Goal: Task Accomplishment & Management: Complete application form

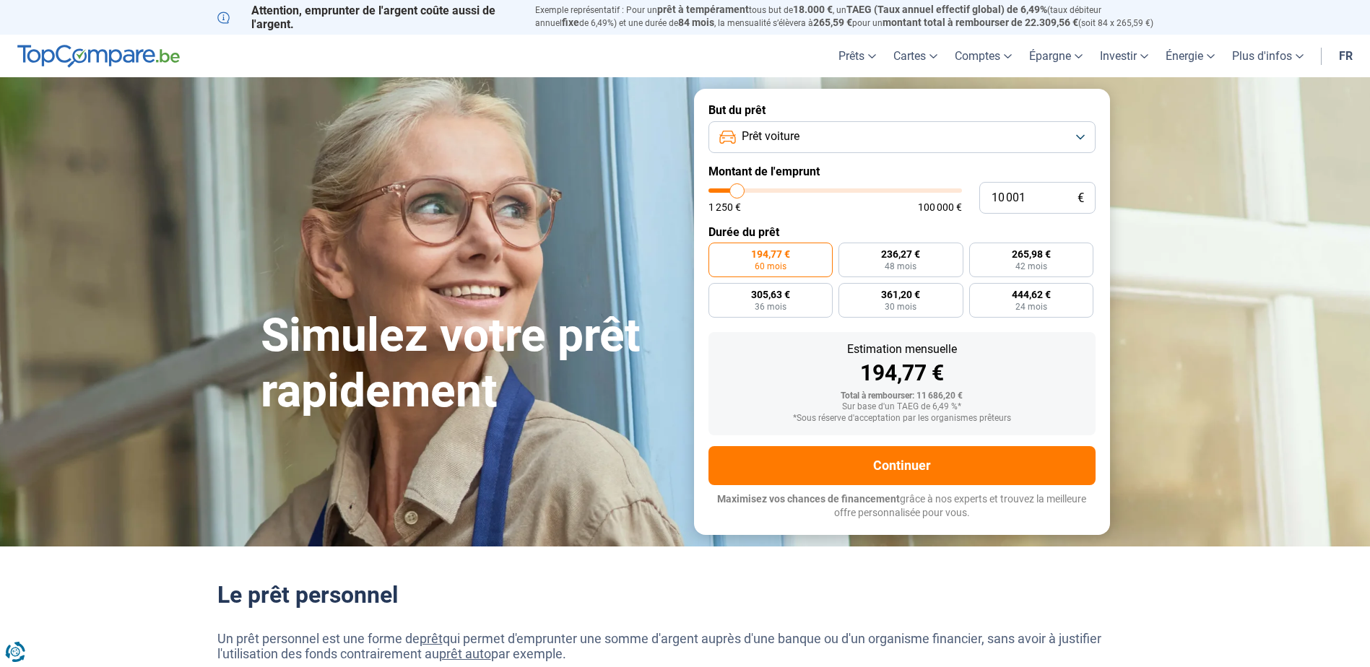
type input "10 500"
type input "10500"
type input "11 000"
type input "11000"
type input "11 250"
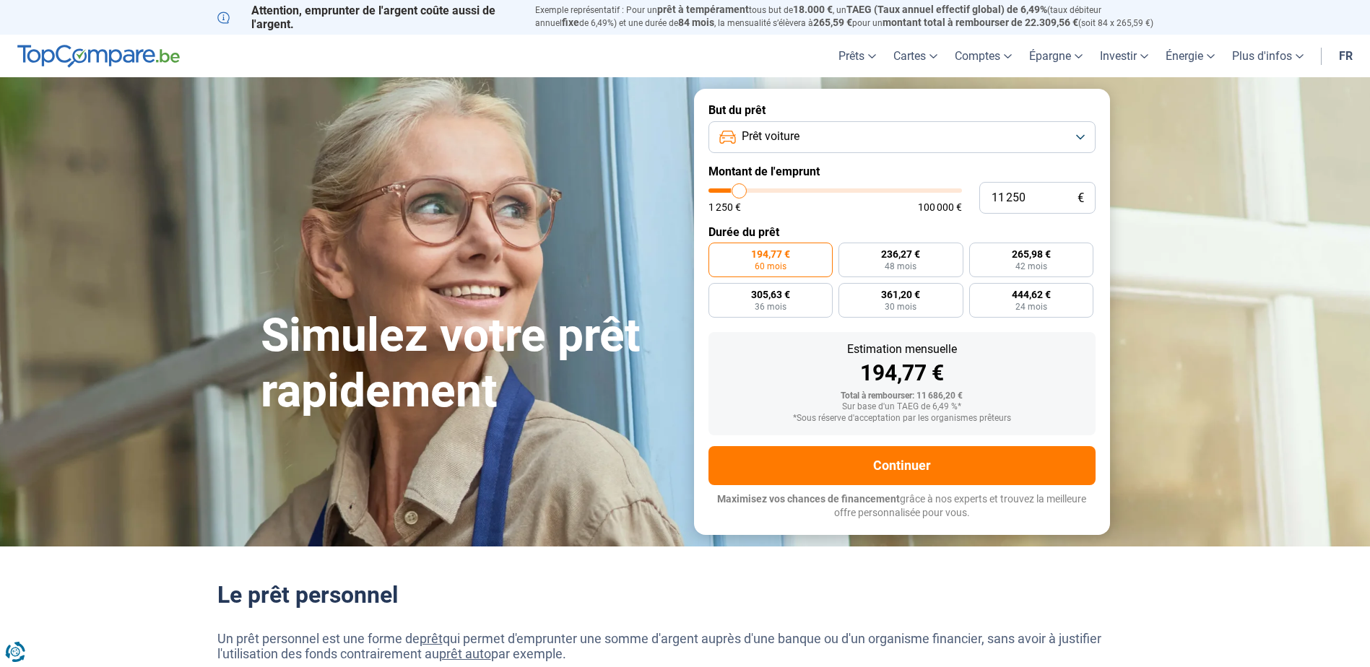
type input "11250"
type input "12 000"
type input "12000"
type input "12 750"
type input "12750"
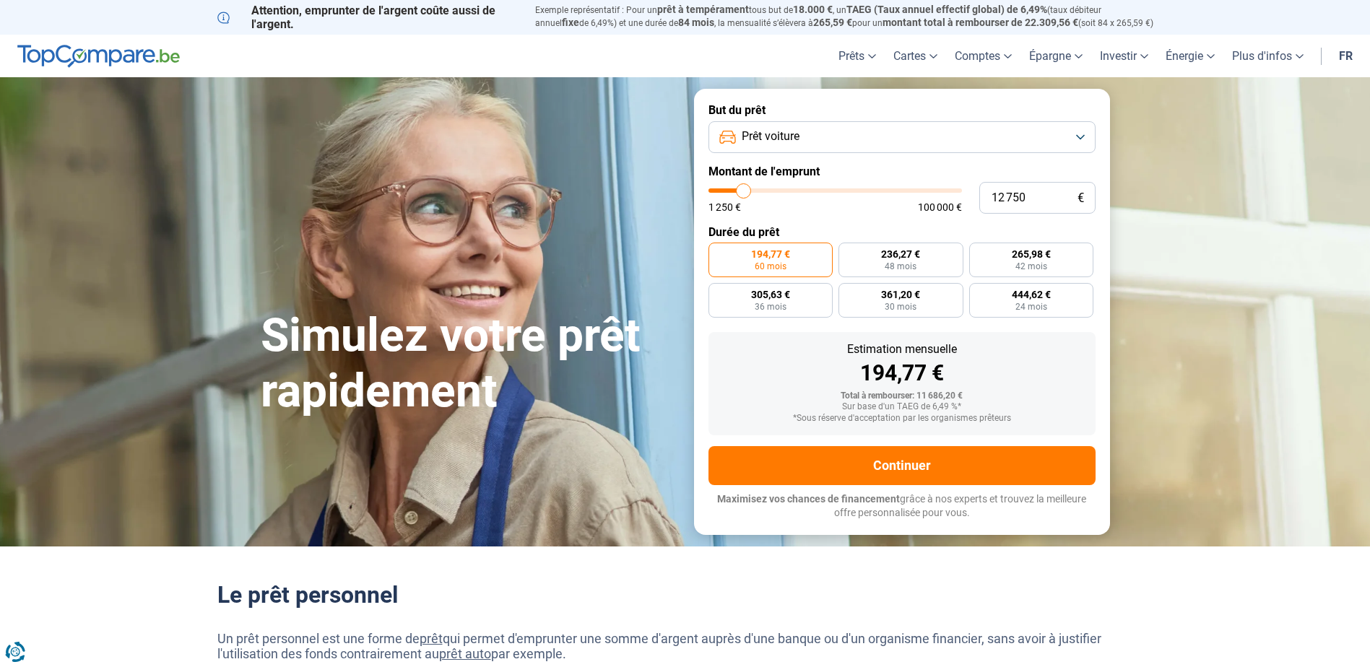
type input "13 000"
type input "13000"
type input "13 500"
type input "13500"
type input "14 750"
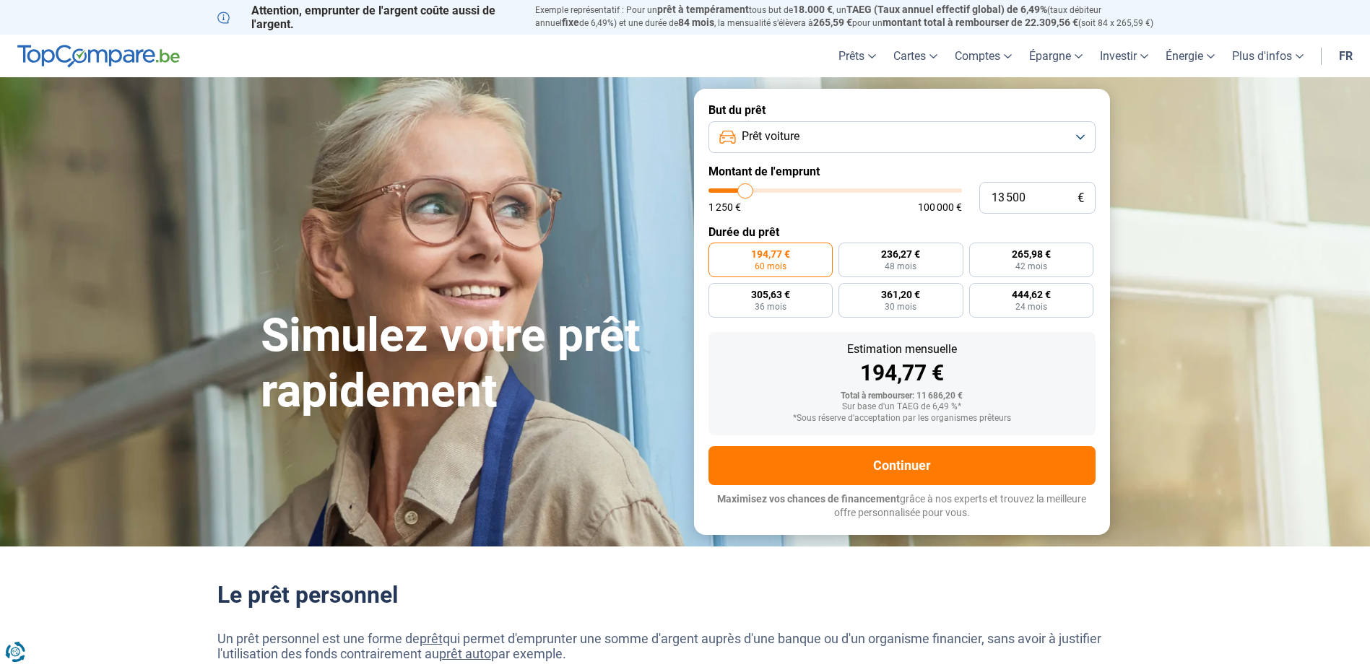
type input "14750"
type input "16 250"
type input "16250"
type input "18 750"
type input "18750"
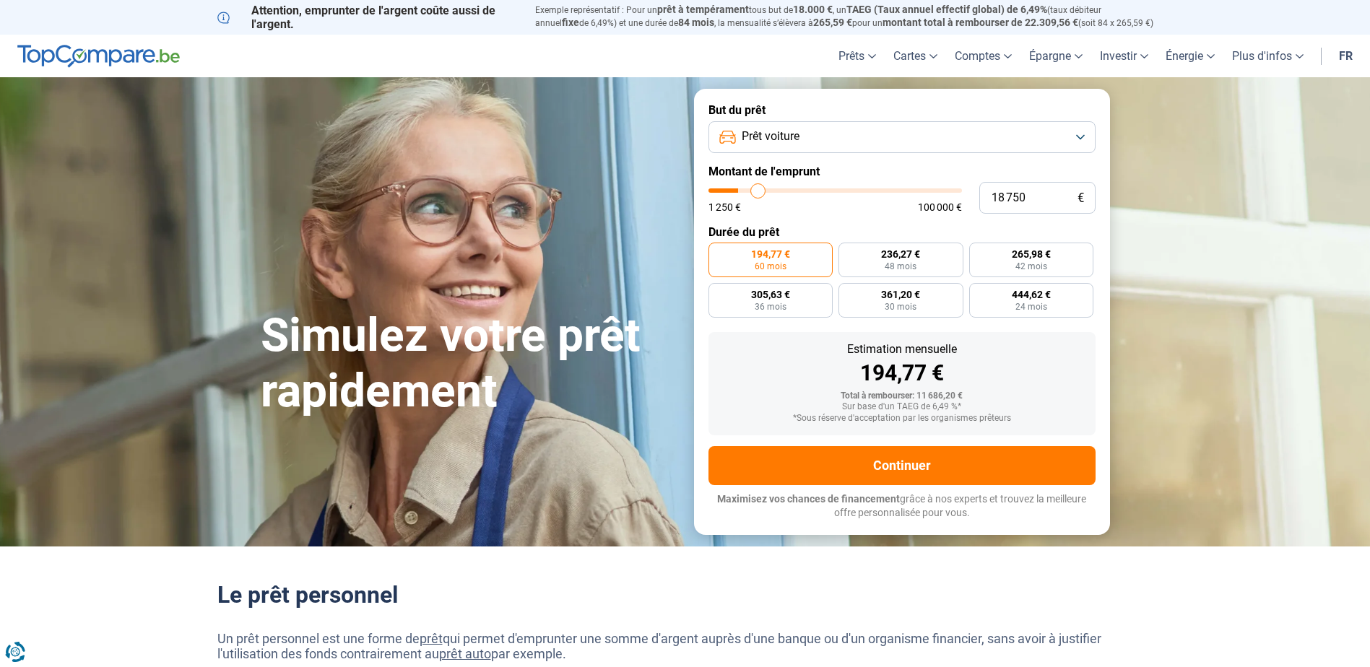
type input "19 000"
type input "19000"
type input "19 750"
type input "19750"
type input "20 000"
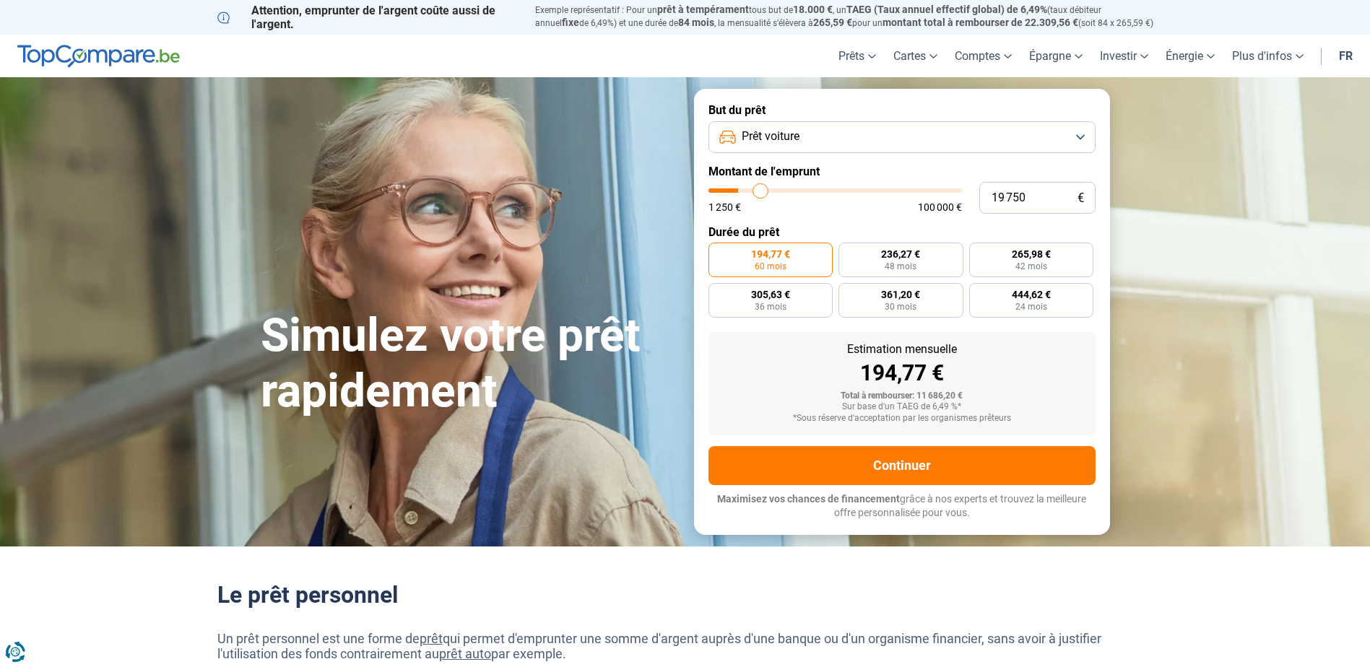
type input "20000"
type input "21 250"
type input "21250"
type input "21 500"
type input "21500"
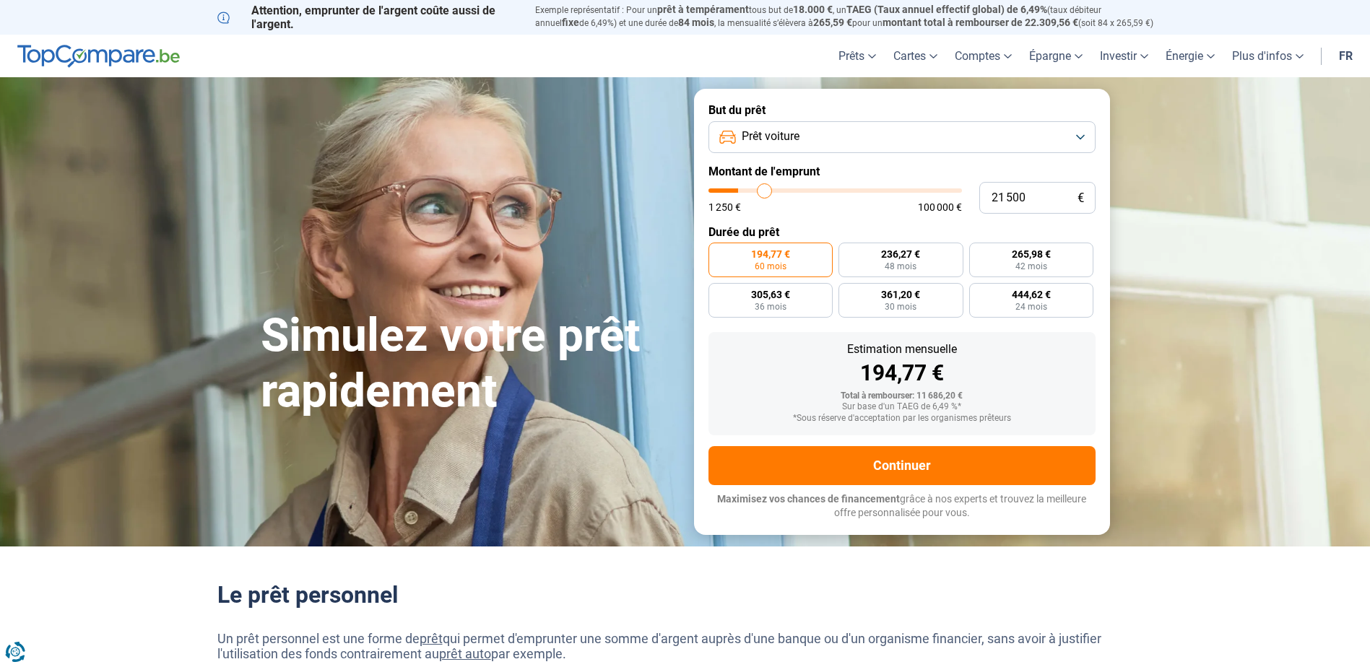
type input "21 750"
type input "21750"
type input "22 000"
type input "22000"
type input "22 250"
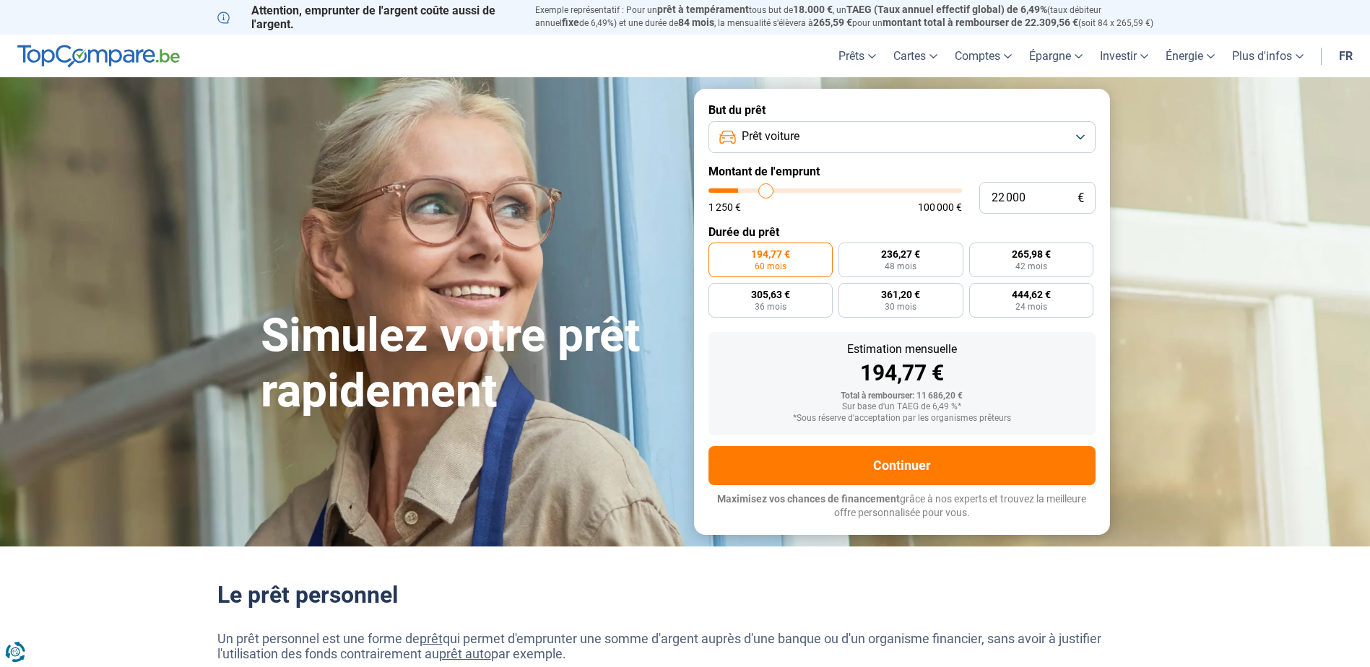
type input "22250"
type input "22 750"
type input "22750"
type input "23 250"
type input "23250"
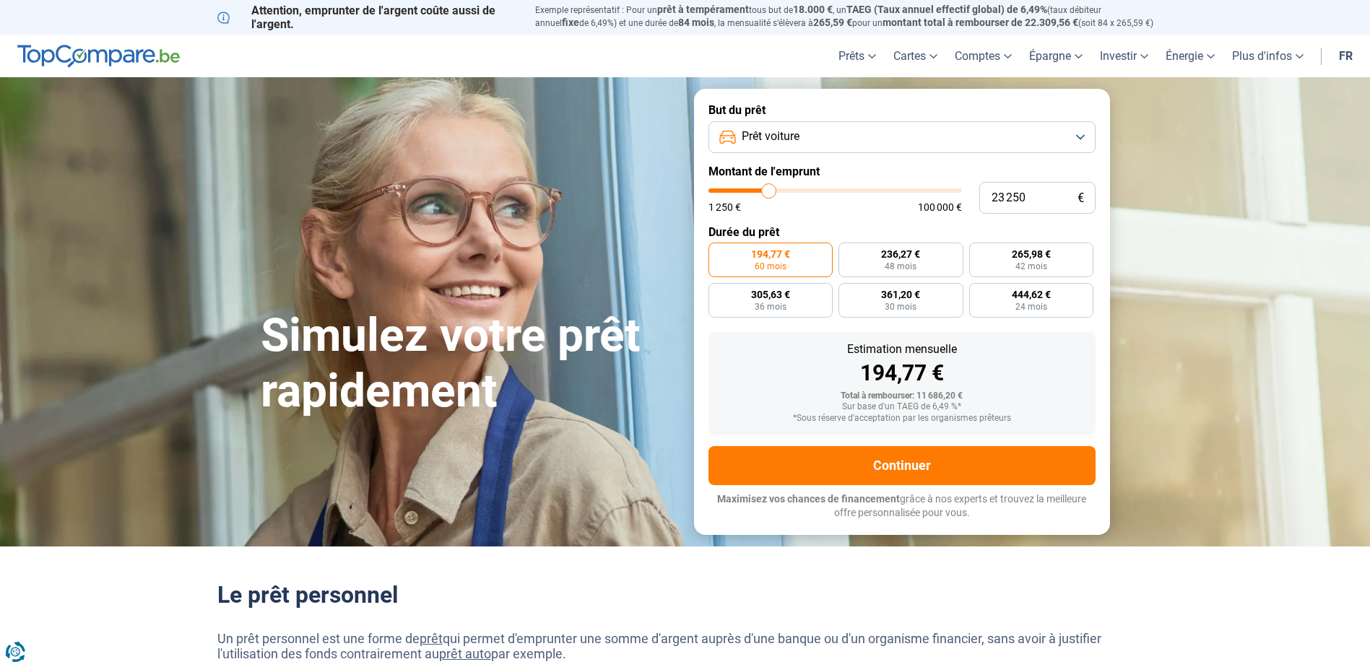
type input "23 500"
type input "23500"
type input "24 250"
type input "24250"
type input "24 500"
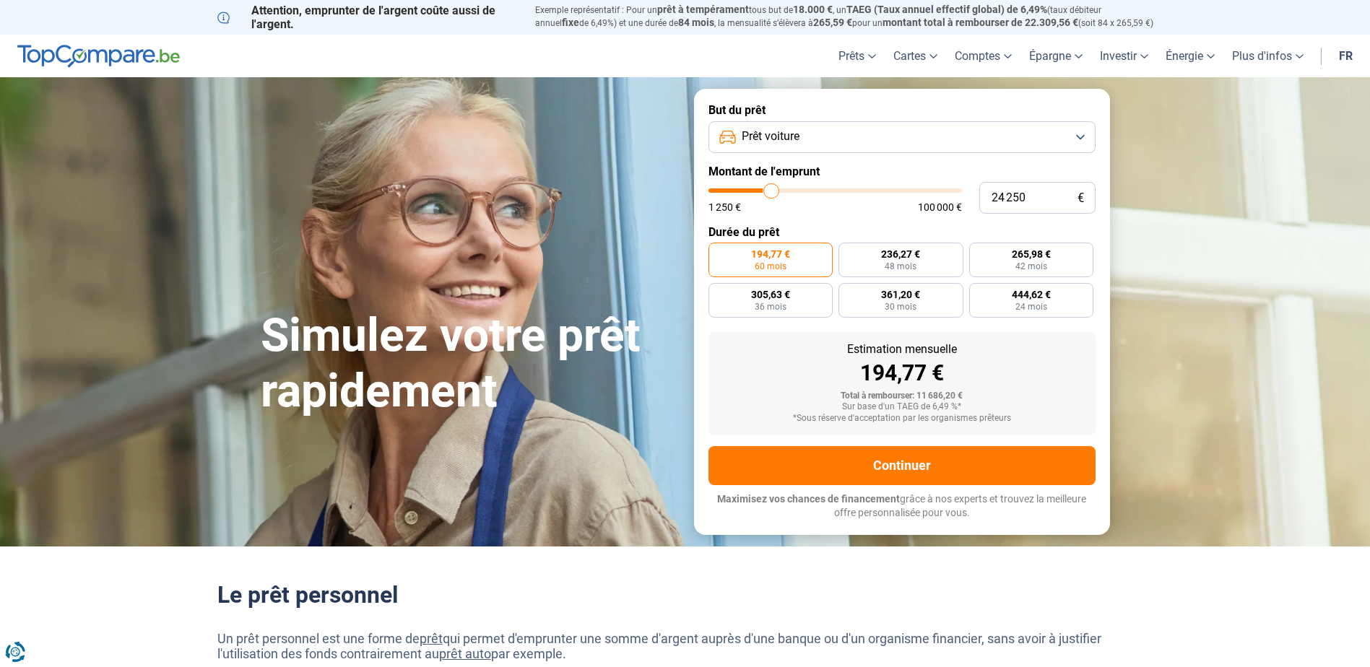
type input "24500"
type input "24 750"
type input "24750"
type input "25 000"
type input "25000"
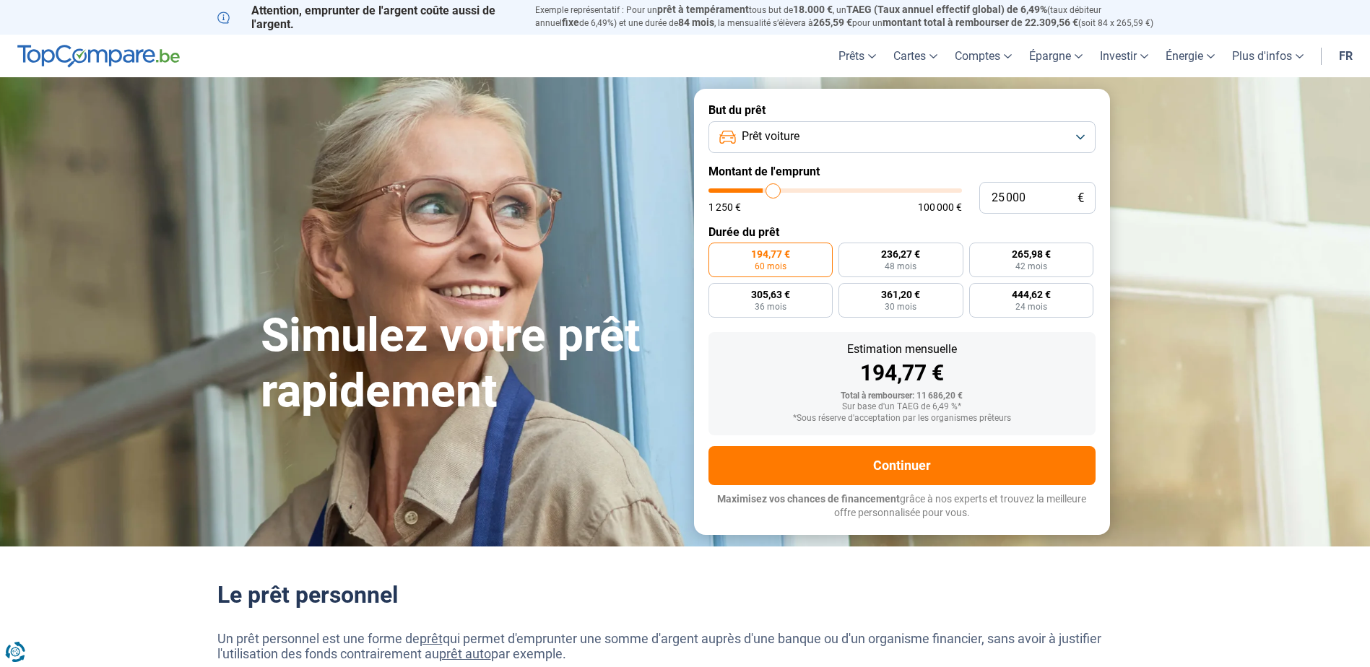
type input "26 000"
type input "26000"
type input "26 500"
type input "26500"
type input "25 750"
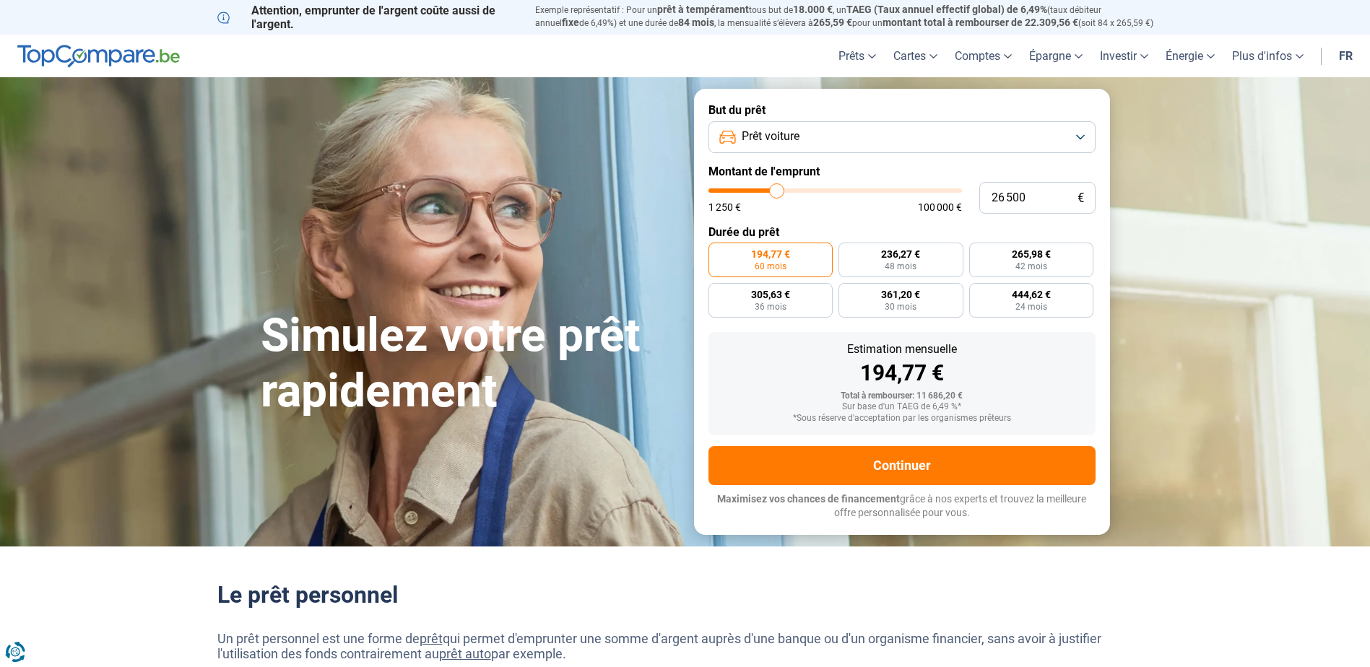
type input "25750"
type input "25 250"
type input "25250"
type input "24 750"
type input "24750"
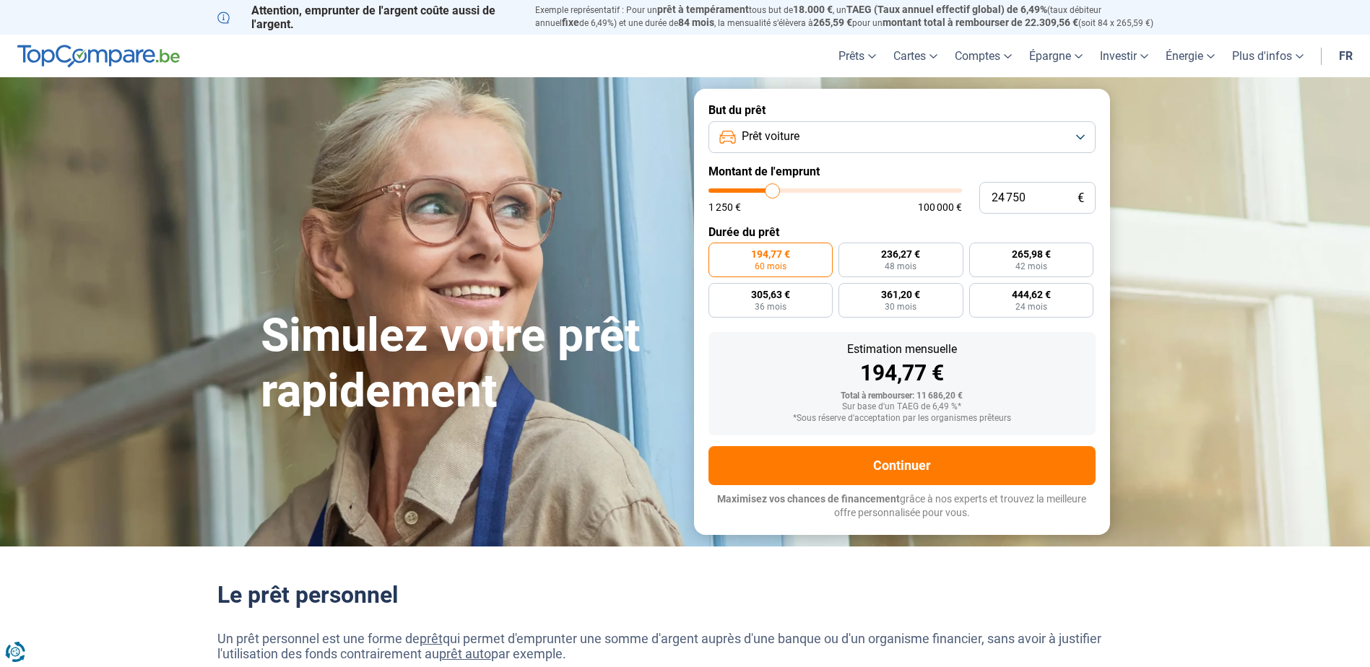
type input "24 500"
type input "24500"
type input "24 250"
type input "24250"
type input "23 500"
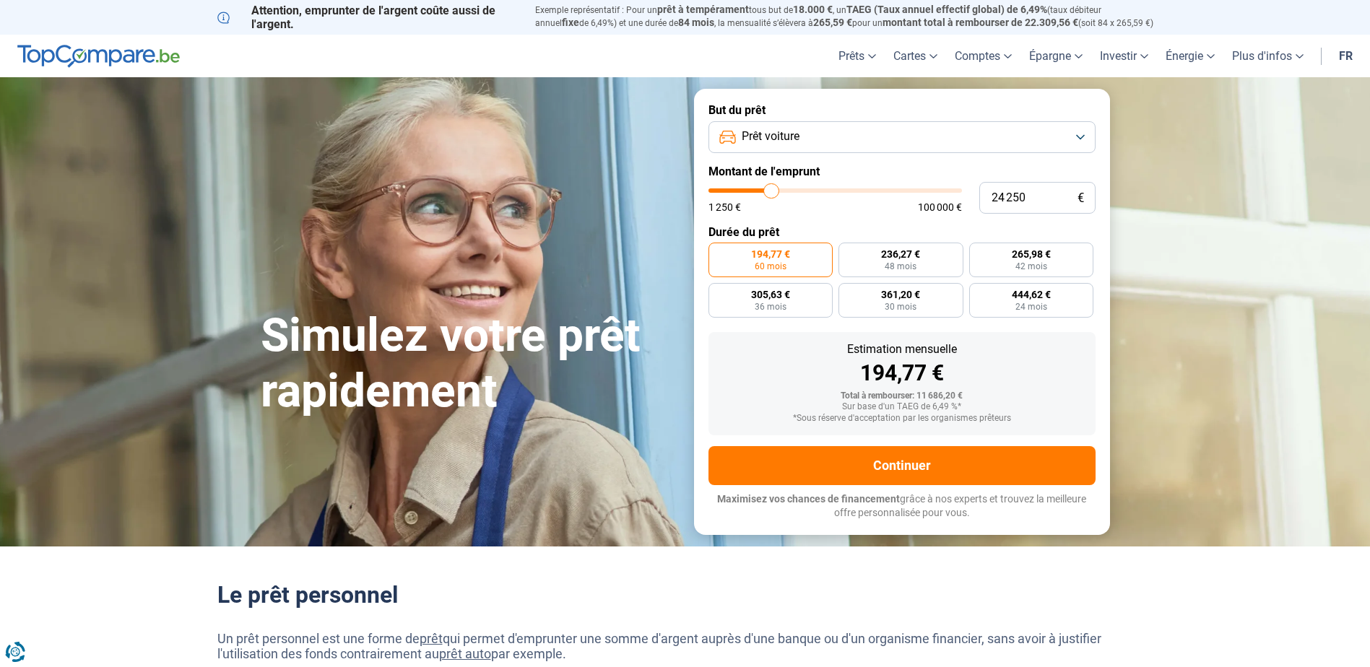
type input "23500"
type input "23 250"
type input "23250"
type input "22 750"
type input "22750"
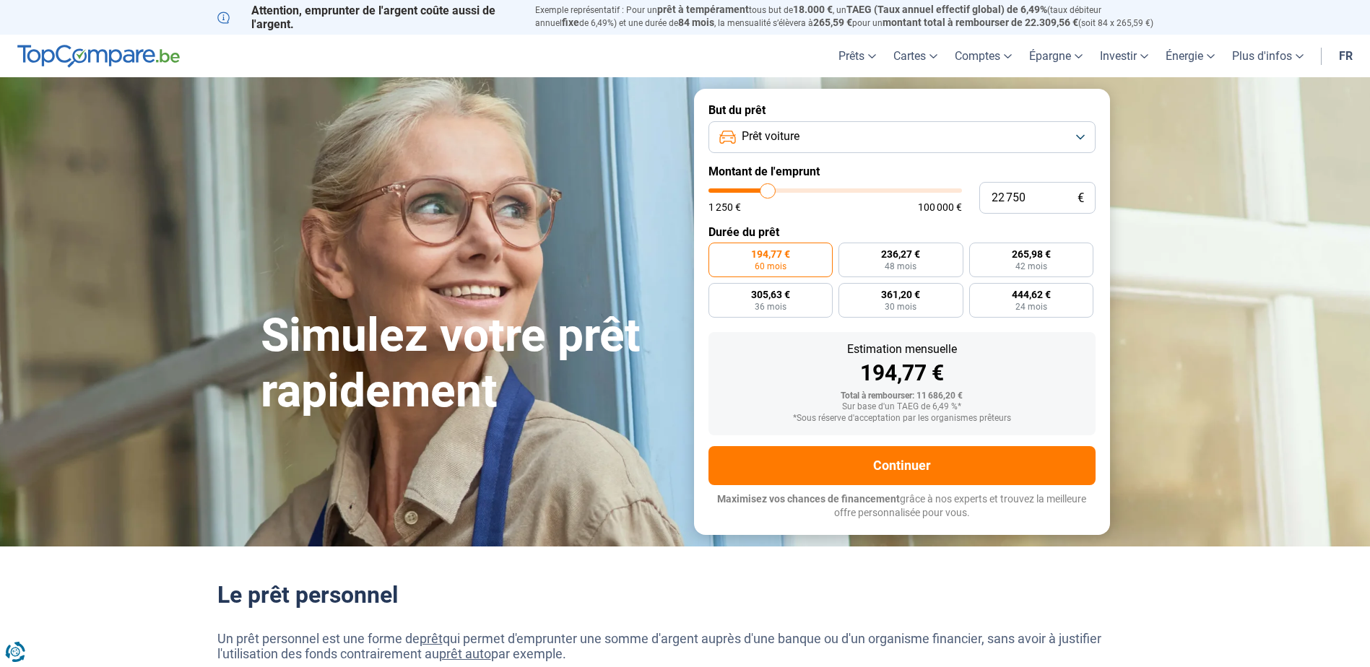
type input "22 250"
type input "22250"
type input "22 000"
type input "22000"
type input "21 750"
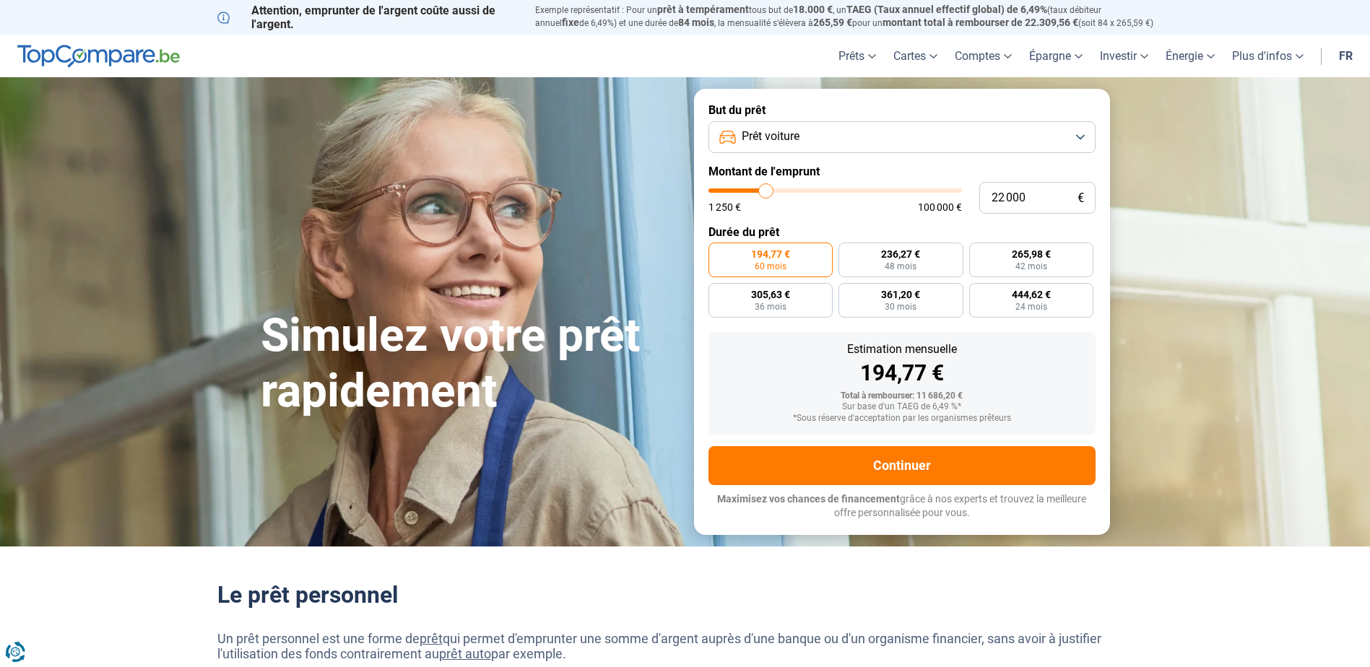
type input "21750"
type input "21 500"
type input "21500"
type input "20 750"
type input "20750"
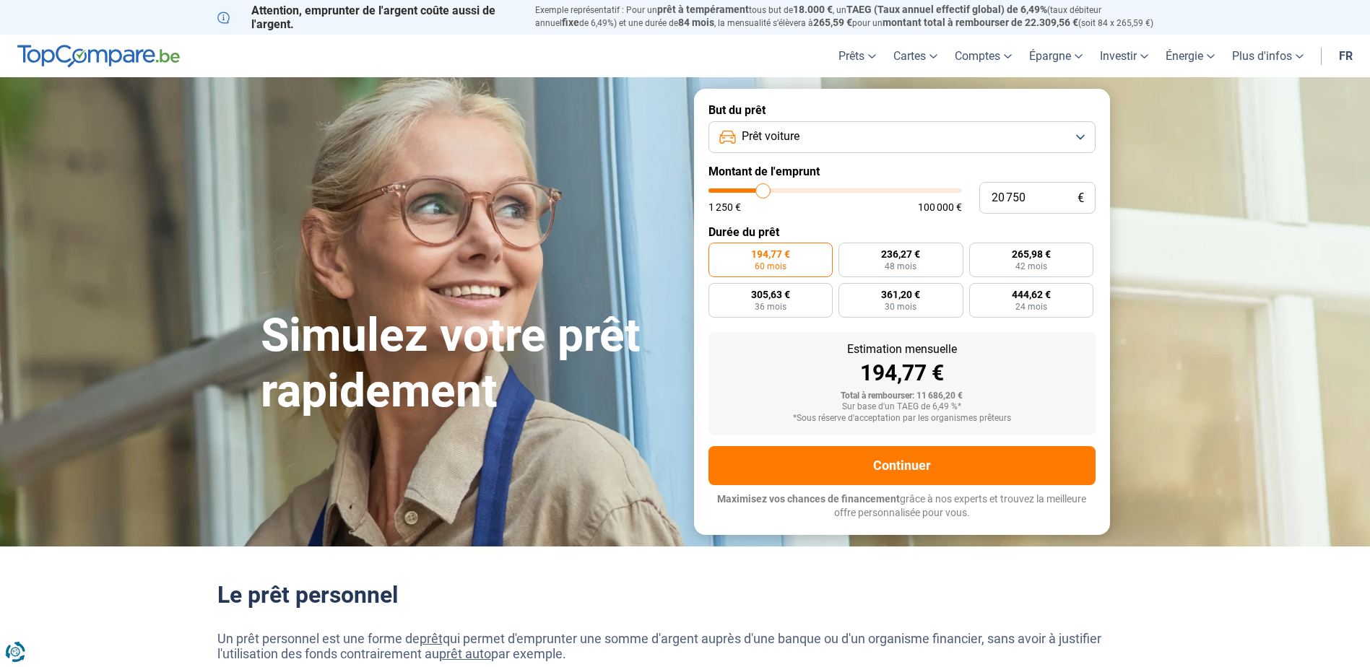
type input "20 500"
type input "20500"
type input "20 250"
type input "20250"
type input "20 000"
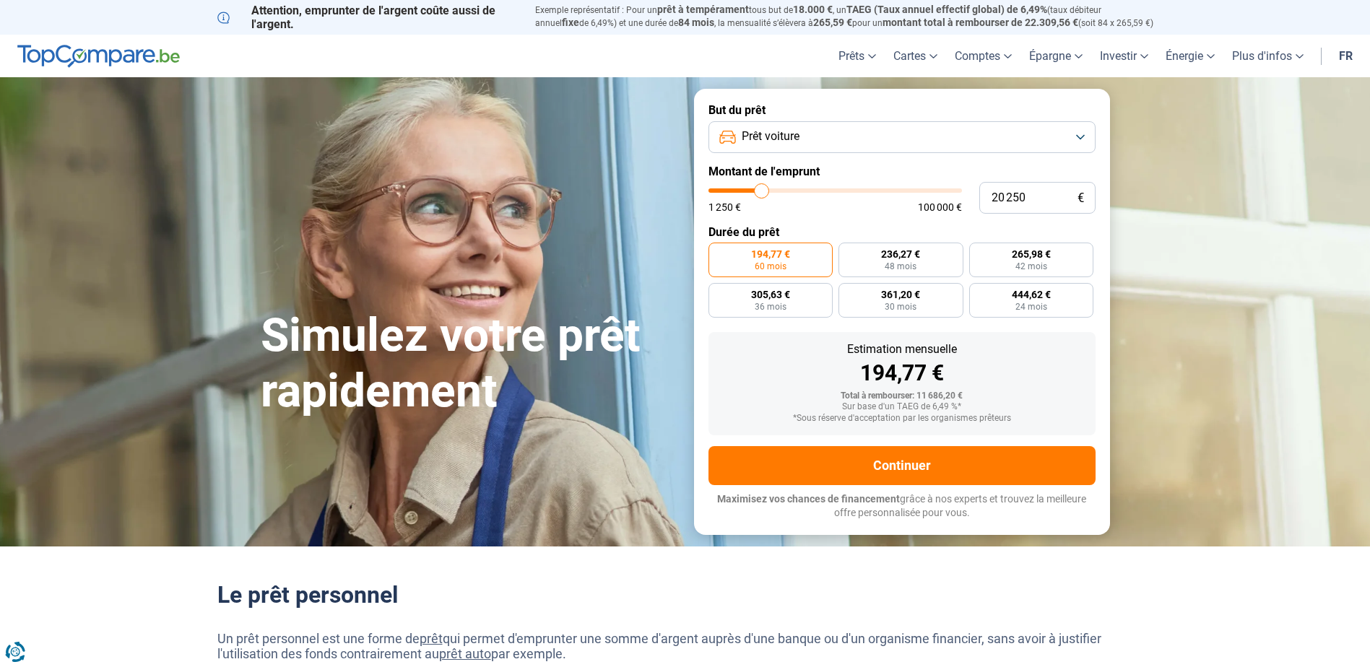
type input "20000"
type input "19 750"
type input "19750"
type input "20 000"
type input "20000"
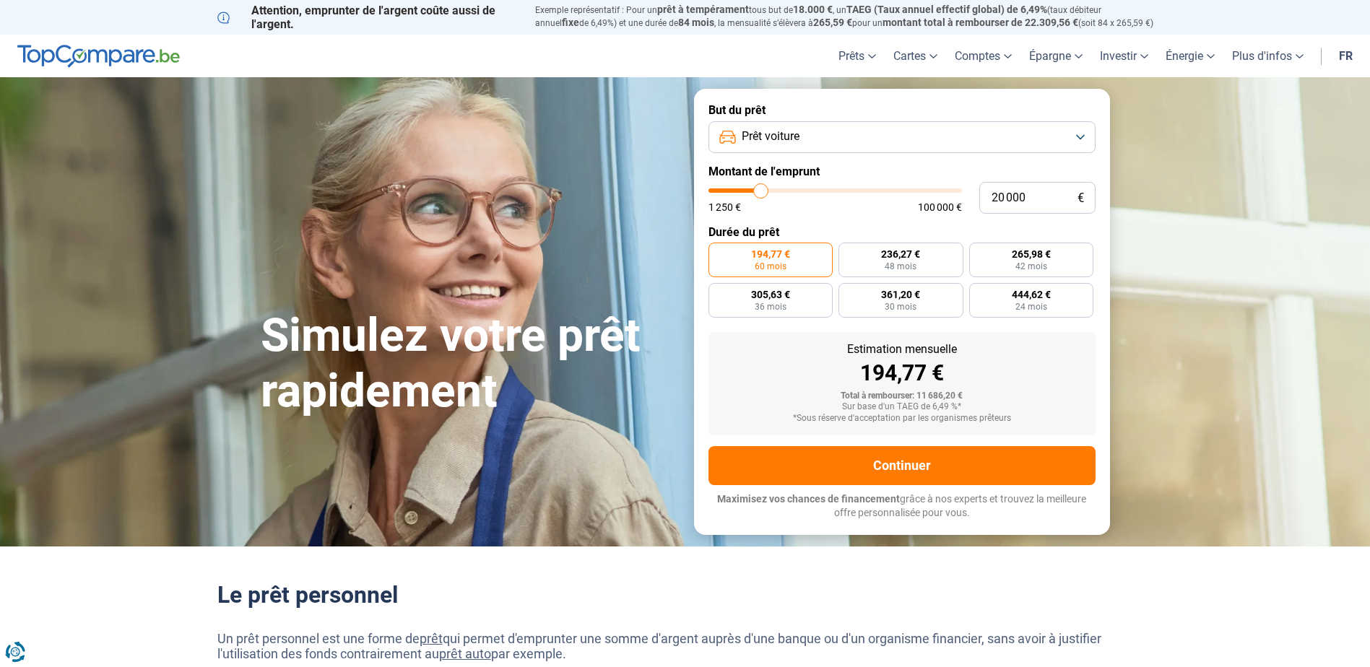
type input "20 250"
type input "20250"
type input "20 500"
type input "20500"
type input "20 250"
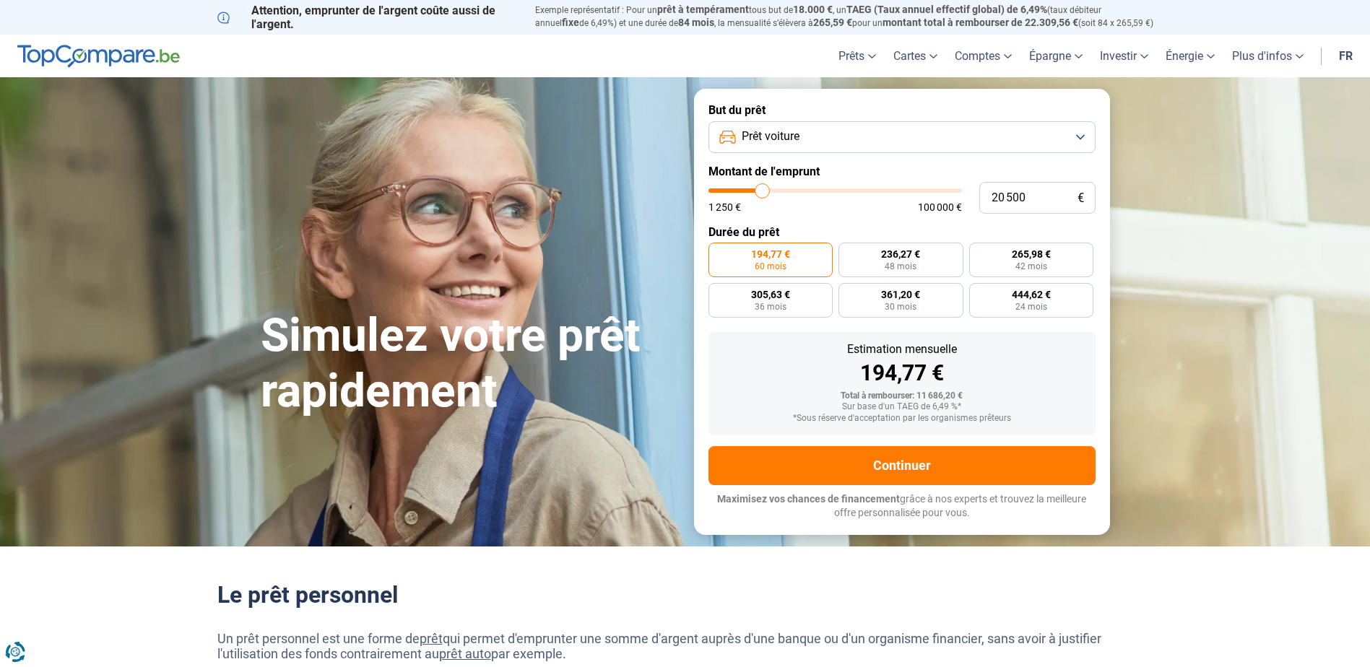
type input "20250"
type input "20 000"
drag, startPoint x: 738, startPoint y: 191, endPoint x: 761, endPoint y: 196, distance: 23.7
type input "20000"
click at [761, 193] on input "range" at bounding box center [834, 190] width 253 height 4
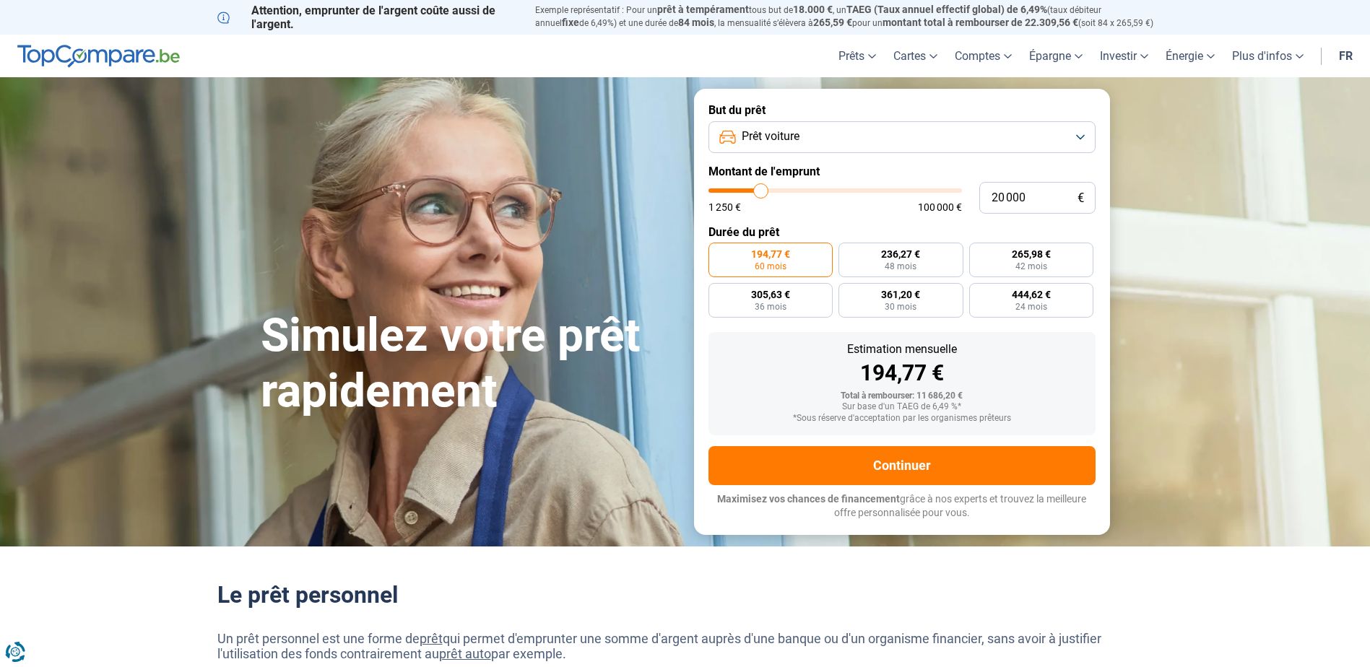
radio input "false"
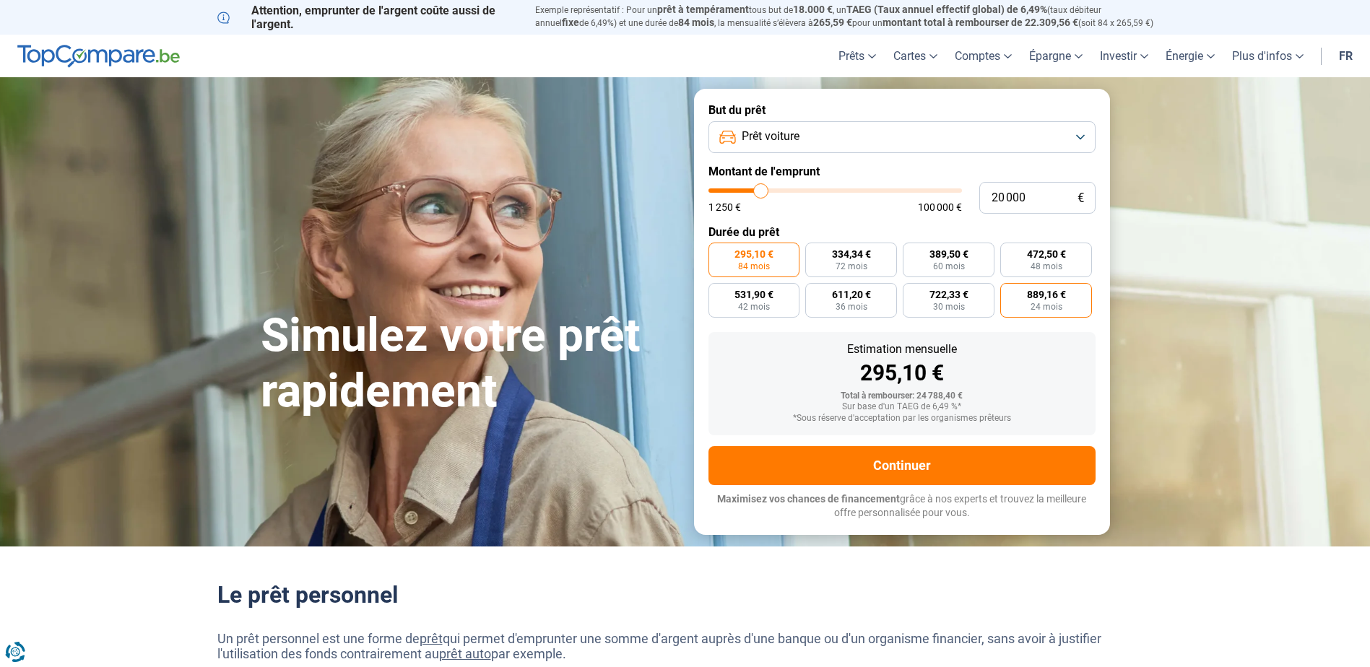
click at [1047, 305] on span "24 mois" at bounding box center [1046, 307] width 32 height 9
click at [1009, 292] on input "889,16 € 24 mois" at bounding box center [1004, 287] width 9 height 9
radio input "true"
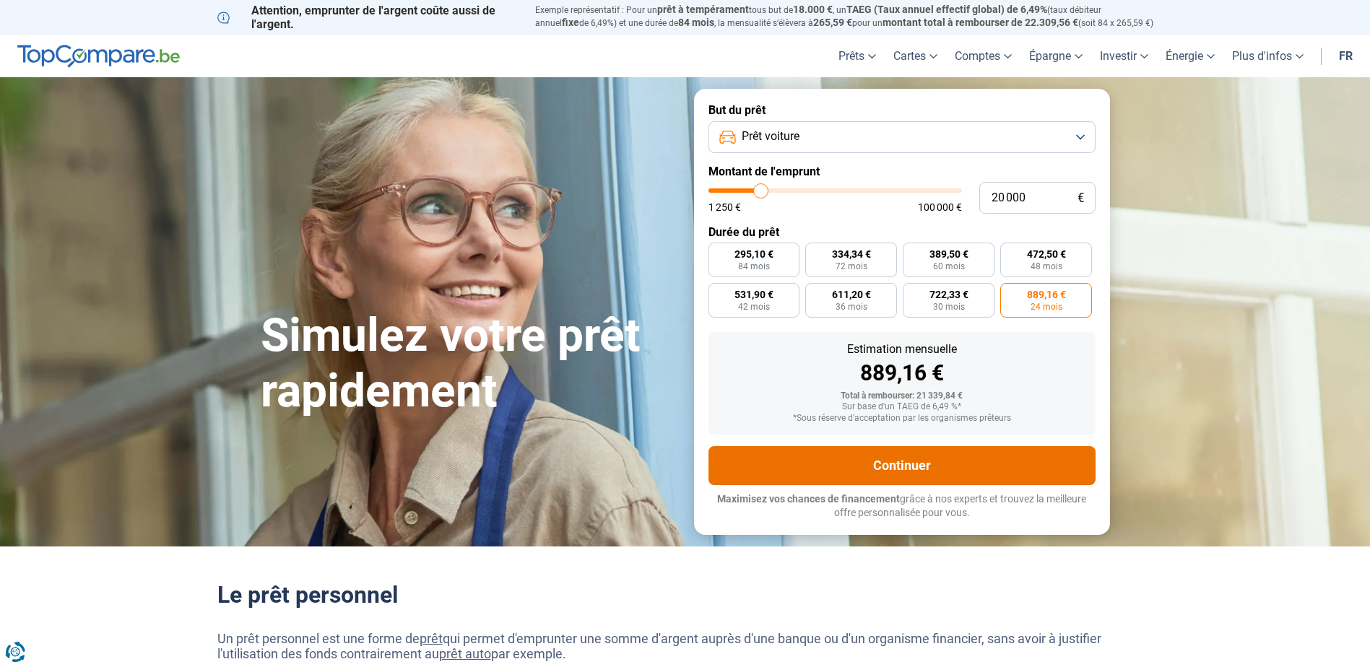
click at [858, 459] on button "Continuer" at bounding box center [901, 465] width 387 height 39
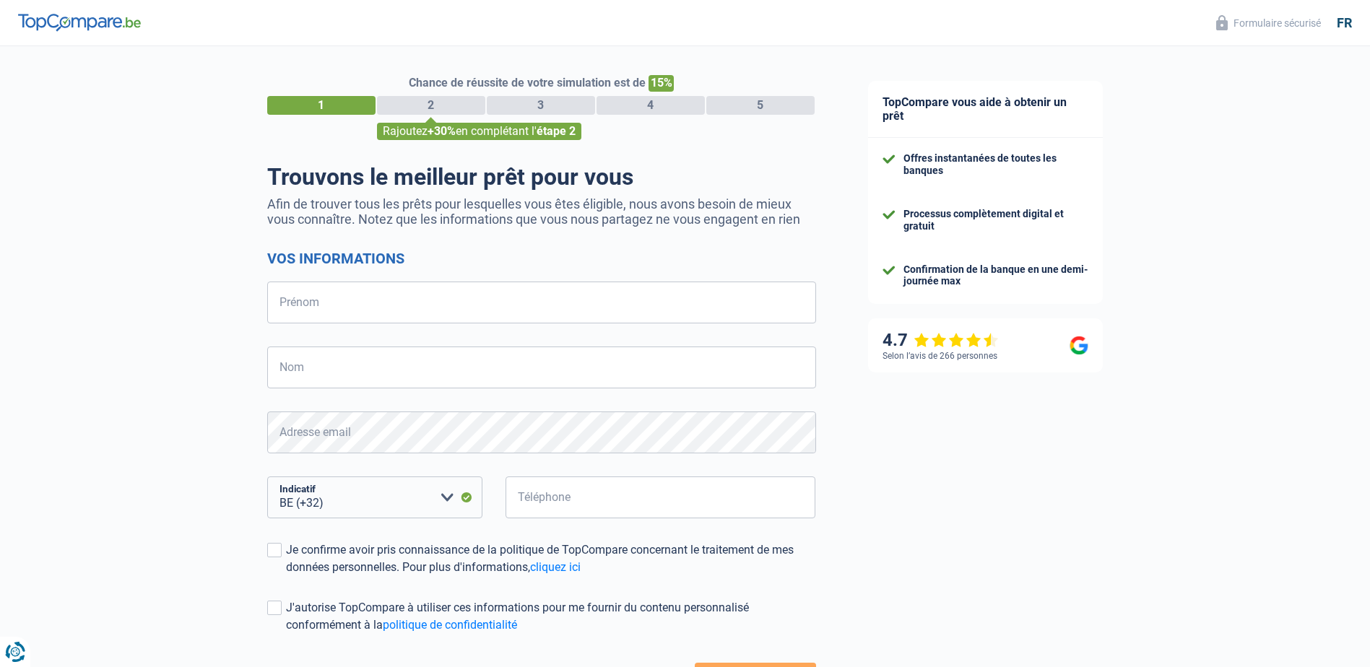
select select "32"
